Goal: Check status

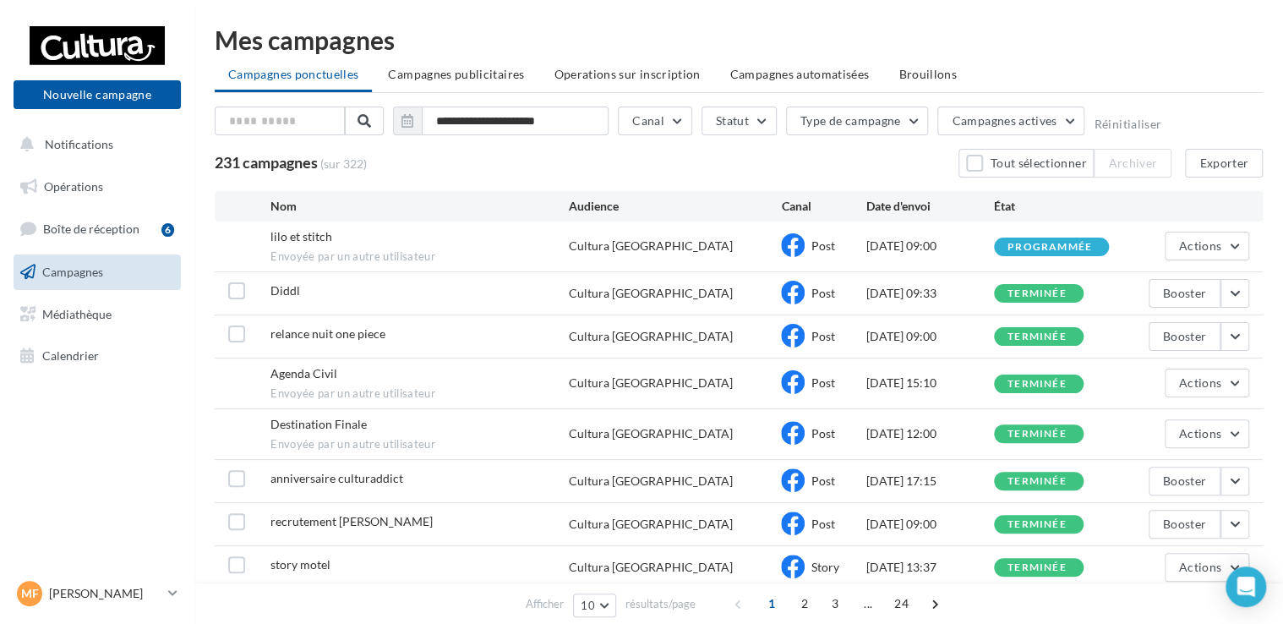
click at [1234, 230] on div "lilo et stitch Envoyée par un autre utilisateur Cultura Wittenheim Post [DATE] …" at bounding box center [739, 246] width 1048 height 50
click at [1231, 245] on button "Actions" at bounding box center [1207, 246] width 85 height 29
click at [1193, 285] on button "Voir les résultats" at bounding box center [1164, 286] width 169 height 44
